Goal: Task Accomplishment & Management: Manage account settings

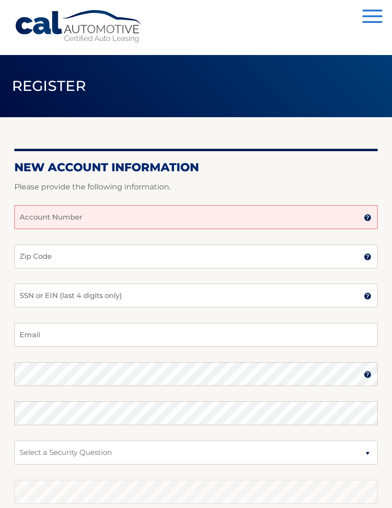
click at [346, 214] on input "Account Number" at bounding box center [196, 217] width 364 height 24
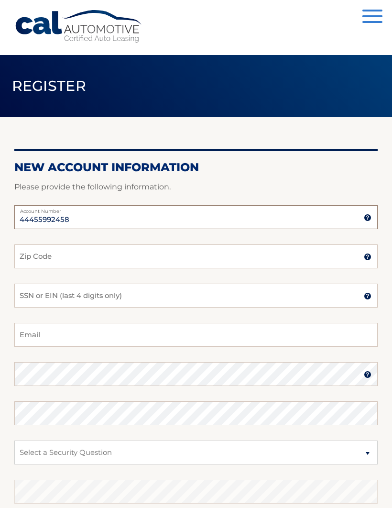
type input "44455992458"
click at [164, 264] on input "Zip Code" at bounding box center [196, 256] width 364 height 24
type input "08031"
click at [343, 298] on input "SSN or EIN (last 4 digits only)" at bounding box center [196, 296] width 364 height 24
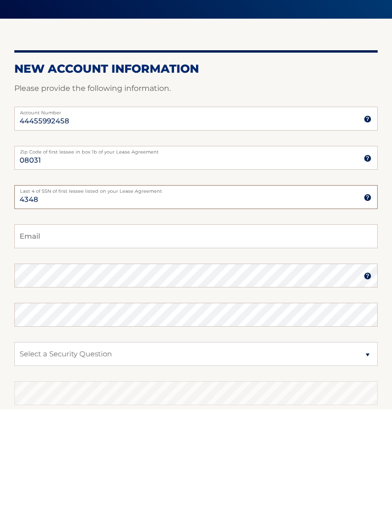
type input "4348"
click at [168, 323] on input "Email" at bounding box center [196, 335] width 364 height 24
type input "bonnielmyers@comcast.net"
click at [365, 371] on img at bounding box center [368, 375] width 8 height 8
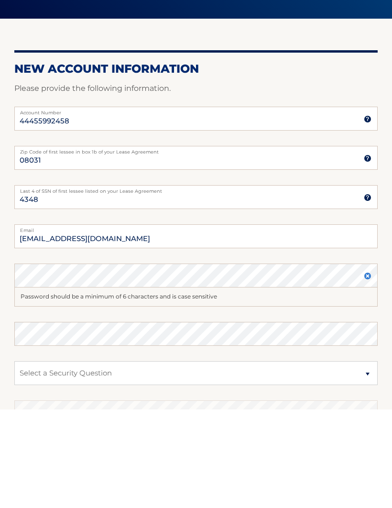
scroll to position [99, 0]
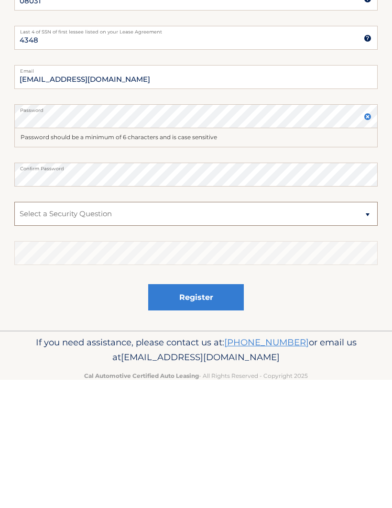
click at [365, 330] on select "Select a Security Question What was the name of your elementary school? What is…" at bounding box center [196, 342] width 364 height 24
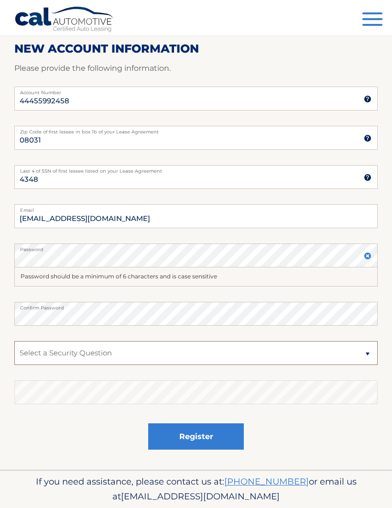
select select "2"
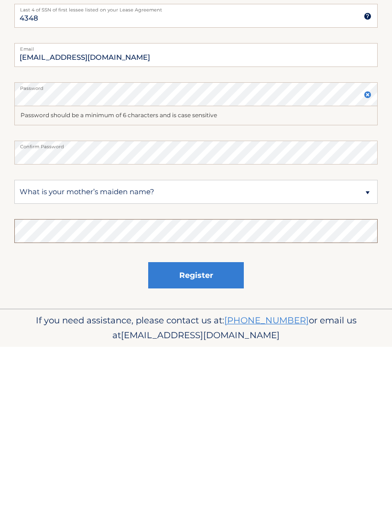
scroll to position [152, 0]
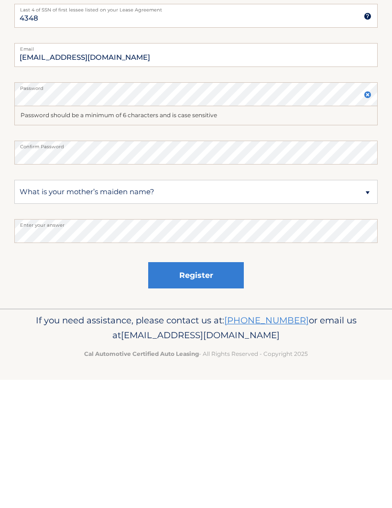
click at [212, 390] on button "Register" at bounding box center [196, 403] width 96 height 26
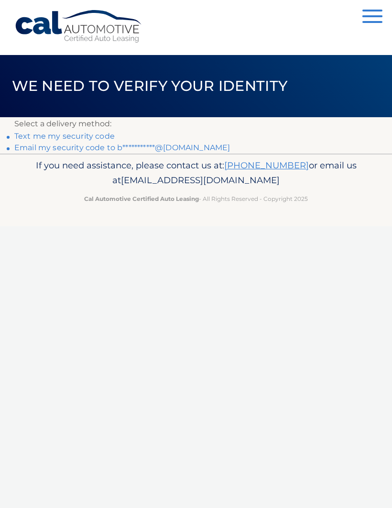
click at [101, 135] on link "Text me my security code" at bounding box center [64, 136] width 100 height 9
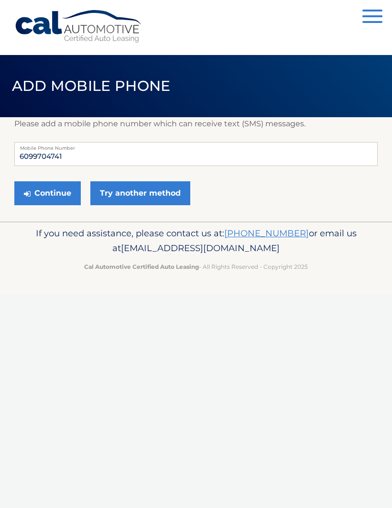
click at [50, 195] on button "Continue" at bounding box center [47, 193] width 66 height 24
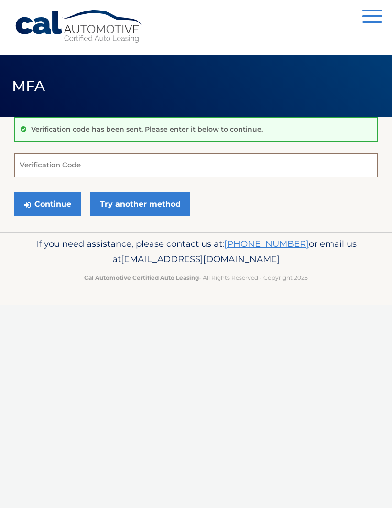
click at [160, 170] on input "Verification Code" at bounding box center [196, 165] width 364 height 24
type input "162344"
click at [47, 204] on button "Continue" at bounding box center [47, 204] width 66 height 24
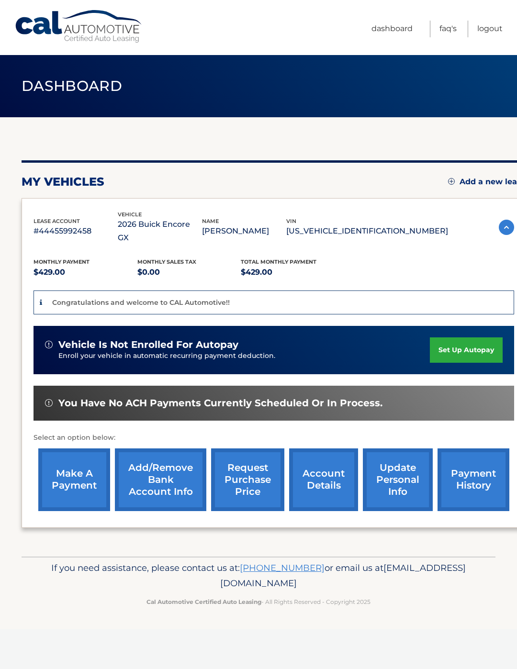
click at [472, 341] on link "set up autopay" at bounding box center [466, 349] width 73 height 25
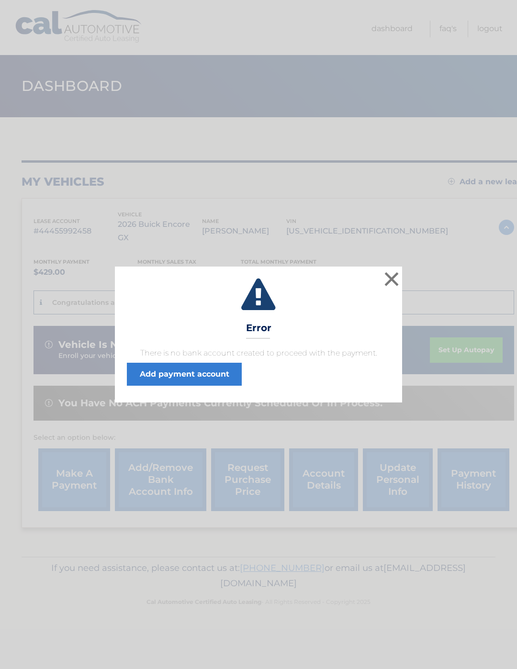
click at [205, 378] on link "Add payment account" at bounding box center [184, 374] width 115 height 23
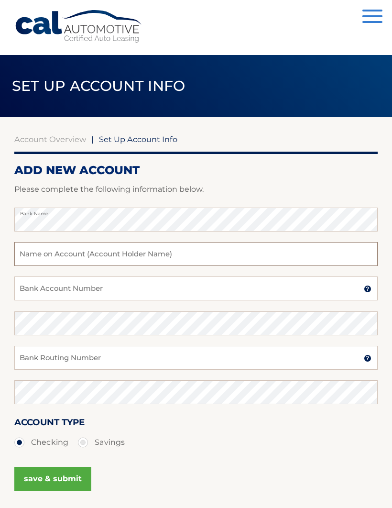
click at [202, 260] on input "text" at bounding box center [196, 254] width 364 height 24
type input "Bonnie L Myers"
click at [147, 298] on input "Bank Account Number" at bounding box center [196, 289] width 364 height 24
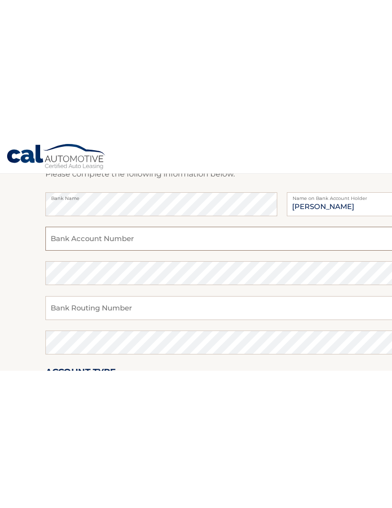
scroll to position [80, 0]
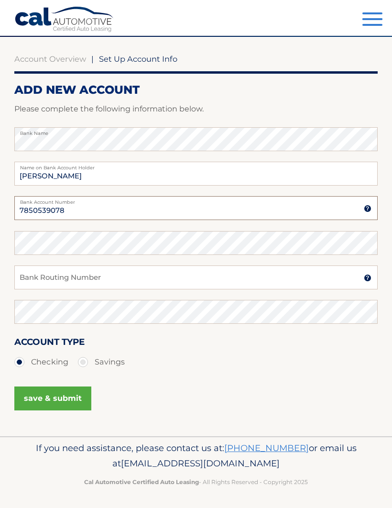
type input "7850539078"
click at [134, 281] on input "Bank Routing Number" at bounding box center [196, 277] width 364 height 24
type input "031201360"
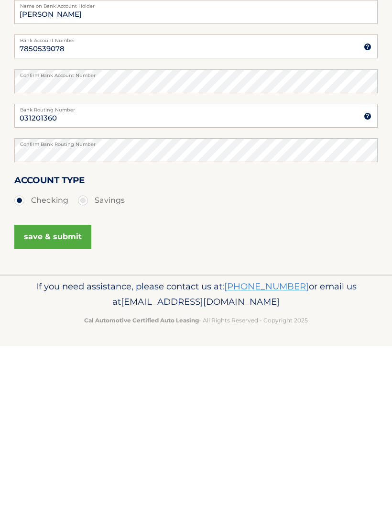
click at [61, 387] on button "save & submit" at bounding box center [52, 399] width 77 height 24
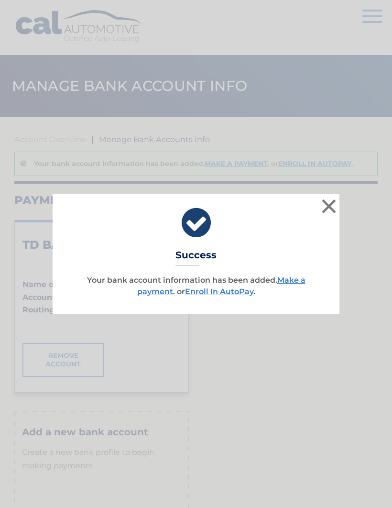
click at [232, 293] on link "Enroll In AutoPay" at bounding box center [219, 291] width 68 height 9
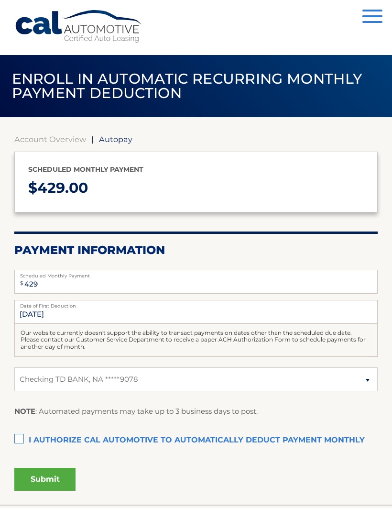
select select "YmJiNzc2MjktOTJkOC00ZWE0LWEzNDUtYmQ3YmYwODJjMTA4"
click at [24, 435] on label "I authorize cal automotive to automatically deduct payment monthly This checkbo…" at bounding box center [196, 440] width 364 height 19
click at [0, 0] on input "I authorize cal automotive to automatically deduct payment monthly This checkbo…" at bounding box center [0, 0] width 0 height 0
click at [44, 477] on button "Submit" at bounding box center [44, 479] width 61 height 23
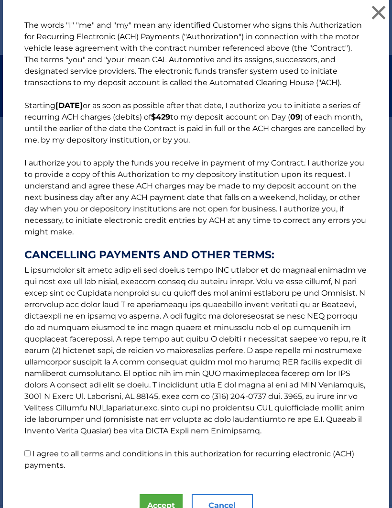
click at [34, 464] on label "I agree to all terms and conditions in this authorization for recurring electro…" at bounding box center [189, 459] width 330 height 21
click at [31, 456] on input "I agree to all terms and conditions in this authorization for recurring electro…" at bounding box center [27, 453] width 6 height 6
checkbox input "true"
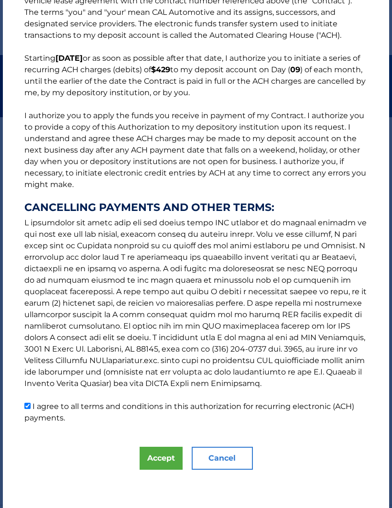
scroll to position [59, 0]
click at [165, 459] on button "Accept" at bounding box center [161, 458] width 43 height 23
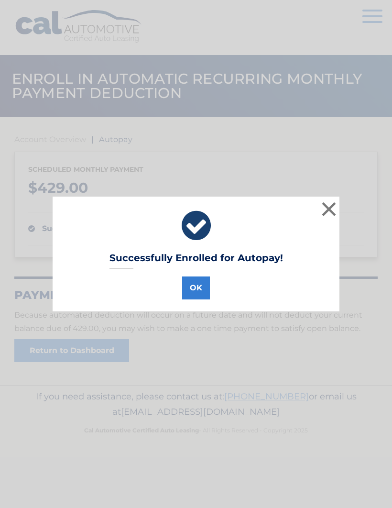
click at [199, 288] on button "OK" at bounding box center [196, 288] width 28 height 23
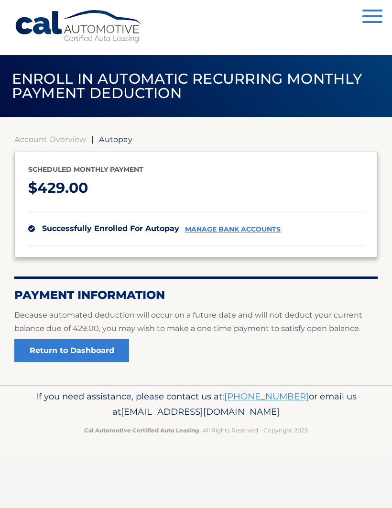
click at [90, 353] on link "Return to Dashboard" at bounding box center [71, 350] width 115 height 23
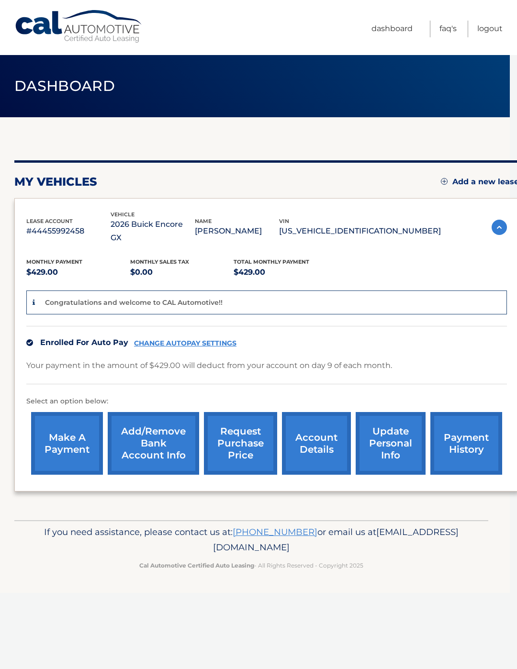
scroll to position [0, 7]
click at [496, 29] on link "Logout" at bounding box center [489, 29] width 25 height 17
